Goal: Transaction & Acquisition: Book appointment/travel/reservation

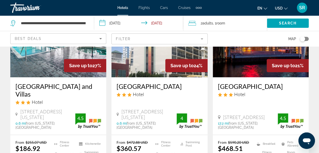
scroll to position [93, 0]
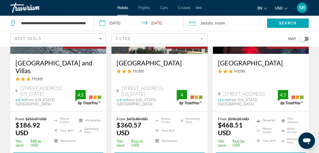
click at [131, 145] on div "From $472.88 USD $360.57 USD You save $112.31 USD [GEOGRAPHIC_DATA] Free WiFi K…" at bounding box center [158, 139] width 85 height 45
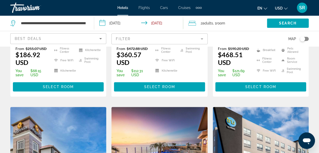
scroll to position [138, 0]
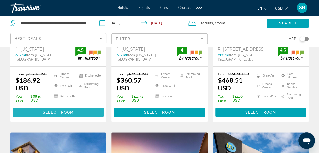
click at [47, 110] on span "Select Room" at bounding box center [58, 112] width 31 height 4
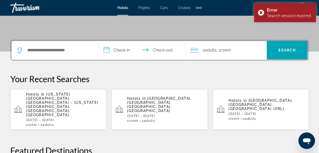
scroll to position [105, 0]
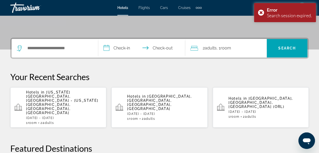
click at [54, 116] on p "[DATE] - [DATE]" at bounding box center [64, 118] width 76 height 4
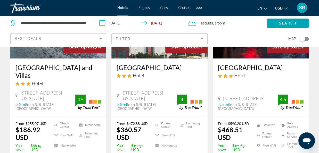
scroll to position [115, 0]
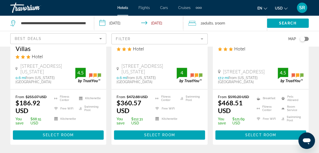
click at [49, 133] on span "Select Room" at bounding box center [58, 135] width 31 height 4
click at [0, 0] on div at bounding box center [0, 0] width 0 height 0
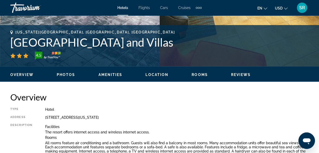
scroll to position [195, 0]
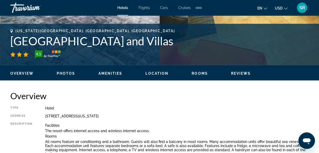
click at [199, 73] on span "Rooms" at bounding box center [199, 73] width 16 height 4
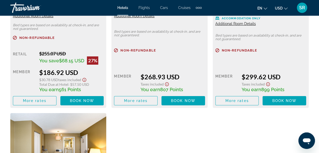
scroll to position [877, 0]
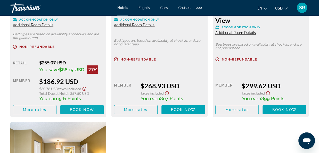
click at [81, 113] on span "Main content" at bounding box center [82, 110] width 44 height 12
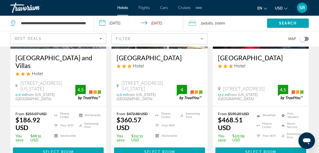
scroll to position [117, 0]
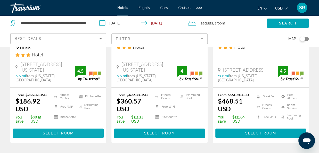
click at [59, 131] on span "Select Room" at bounding box center [58, 133] width 31 height 4
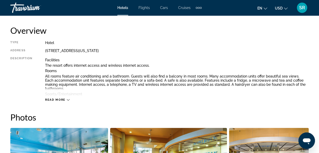
scroll to position [266, 0]
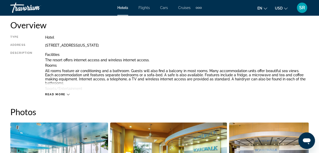
click at [58, 95] on span "Read more" at bounding box center [55, 94] width 20 height 3
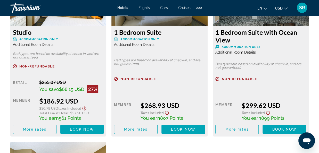
scroll to position [878, 0]
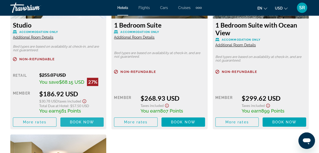
click at [84, 120] on span "Book now" at bounding box center [82, 122] width 24 height 4
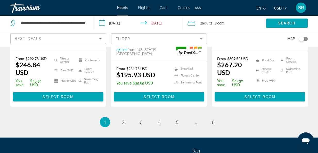
scroll to position [790, 0]
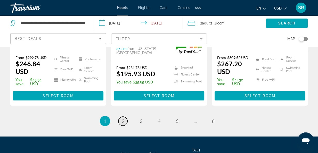
click at [122, 118] on span "2" at bounding box center [123, 121] width 3 height 6
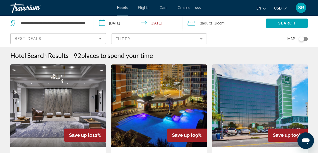
click at [122, 104] on img "Main content" at bounding box center [159, 105] width 96 height 82
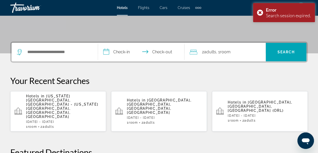
scroll to position [102, 0]
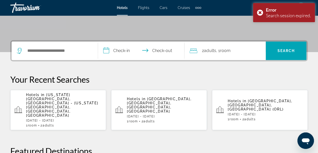
click at [54, 97] on span "[US_STATE][GEOGRAPHIC_DATA], [GEOGRAPHIC_DATA] - [US_STATE][GEOGRAPHIC_DATA], […" at bounding box center [62, 105] width 72 height 25
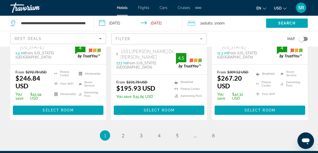
scroll to position [782, 0]
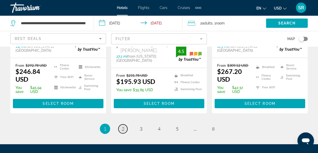
click at [123, 126] on span "2" at bounding box center [123, 129] width 3 height 6
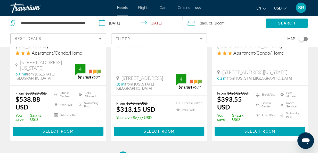
scroll to position [746, 0]
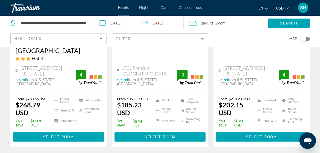
scroll to position [560, 0]
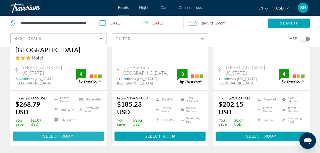
click at [60, 134] on span "Select Room" at bounding box center [58, 136] width 31 height 4
click at [0, 0] on div at bounding box center [0, 0] width 0 height 0
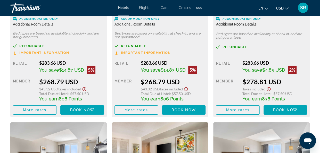
scroll to position [890, 0]
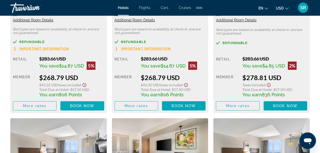
click at [77, 105] on span "Book now" at bounding box center [82, 106] width 24 height 4
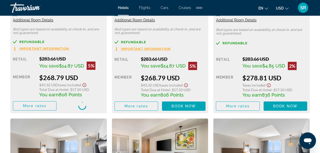
click at [77, 105] on div "Main content" at bounding box center [82, 106] width 44 height 10
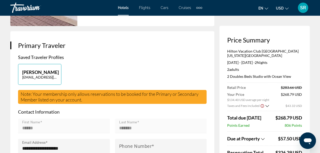
scroll to position [125, 0]
